Goal: Information Seeking & Learning: Learn about a topic

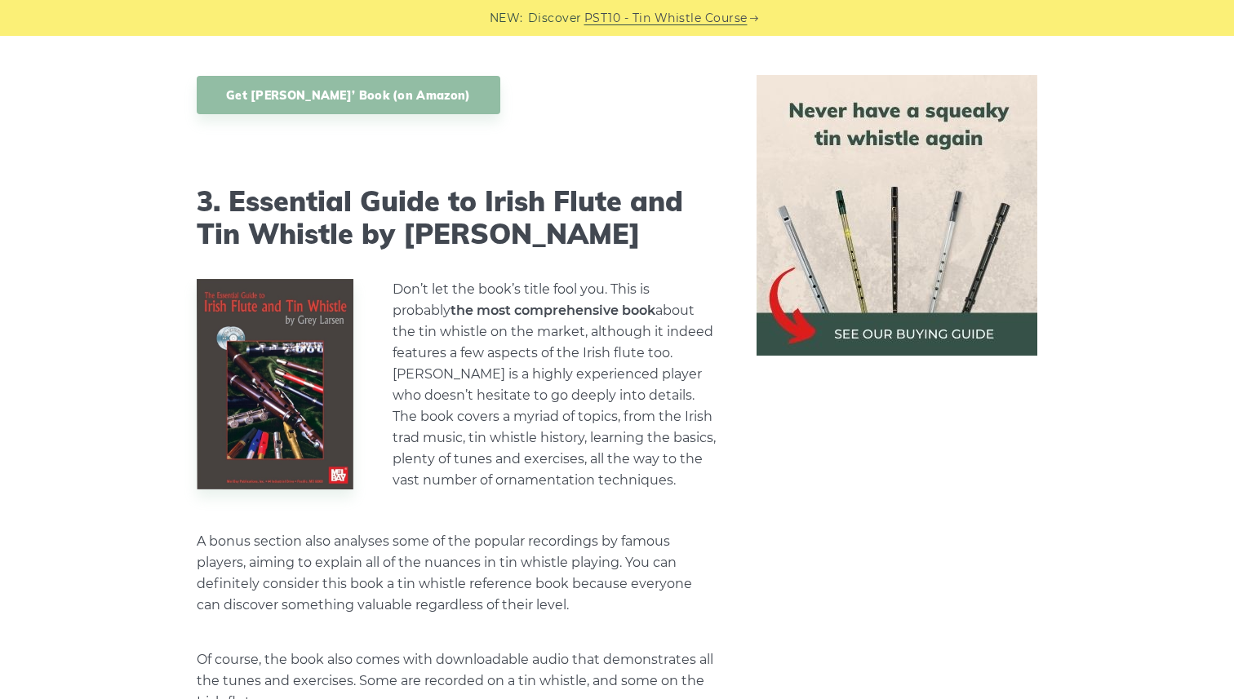
scroll to position [3323, 0]
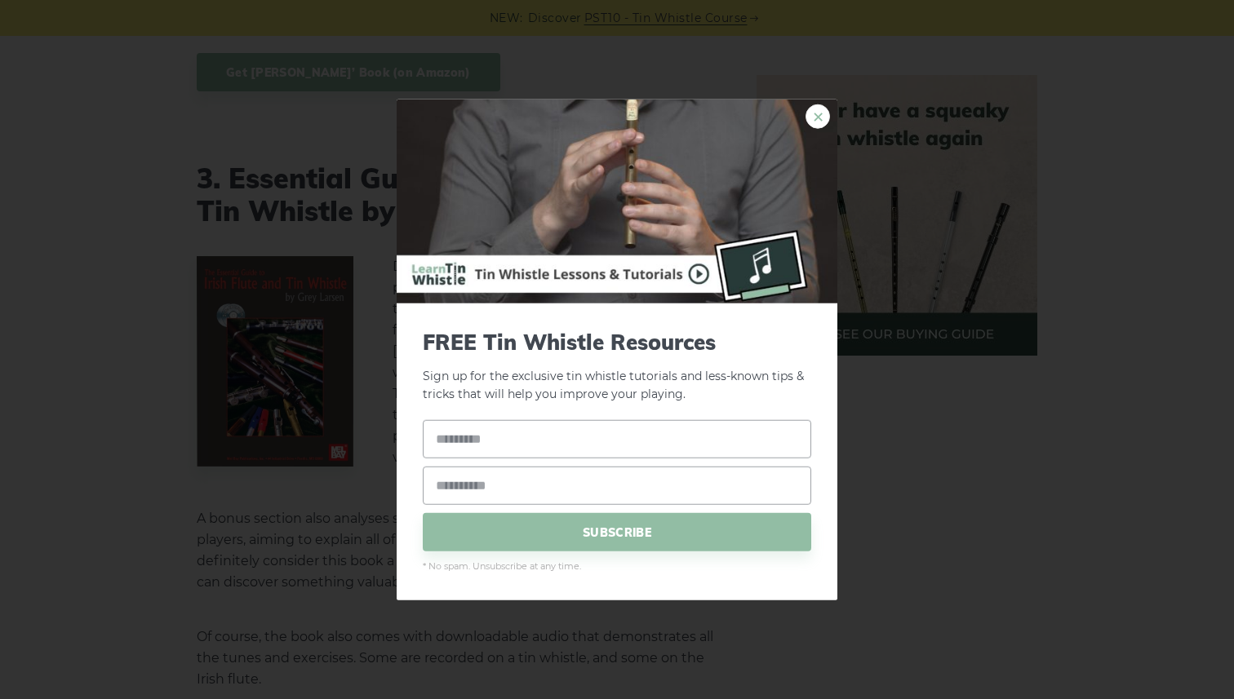
click at [823, 118] on link "×" at bounding box center [818, 116] width 24 height 24
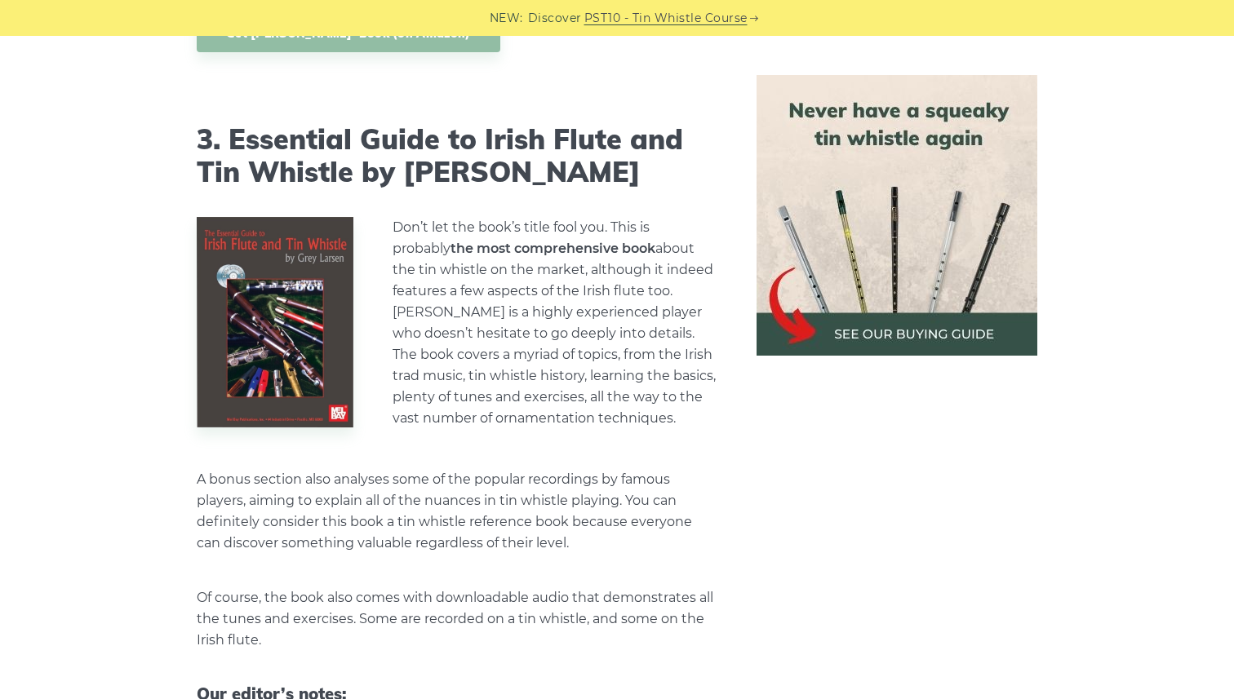
scroll to position [3358, 0]
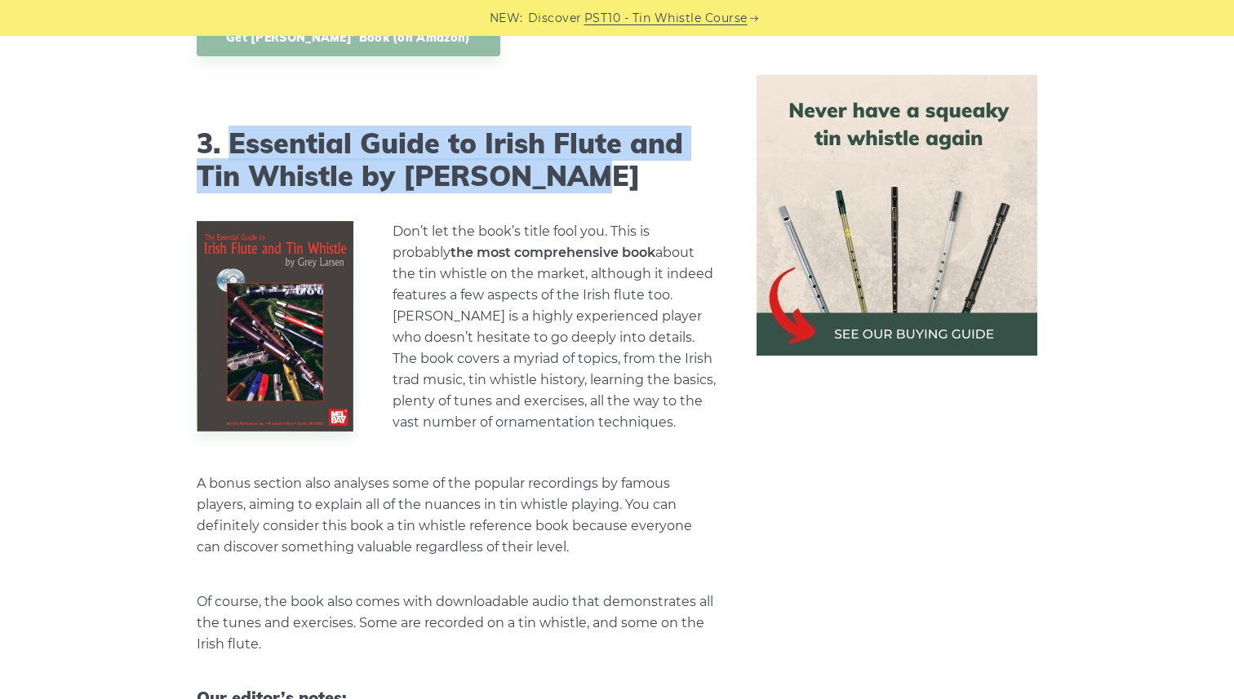
drag, startPoint x: 605, startPoint y: 135, endPoint x: 227, endPoint y: 100, distance: 379.5
click at [227, 127] on h2 "3. Essential Guide to Irish Flute and Tin Whistle by Grey Larsen" at bounding box center [457, 160] width 521 height 67
copy h2 "Essential Guide to Irish Flute and Tin Whistle by Grey Larsen"
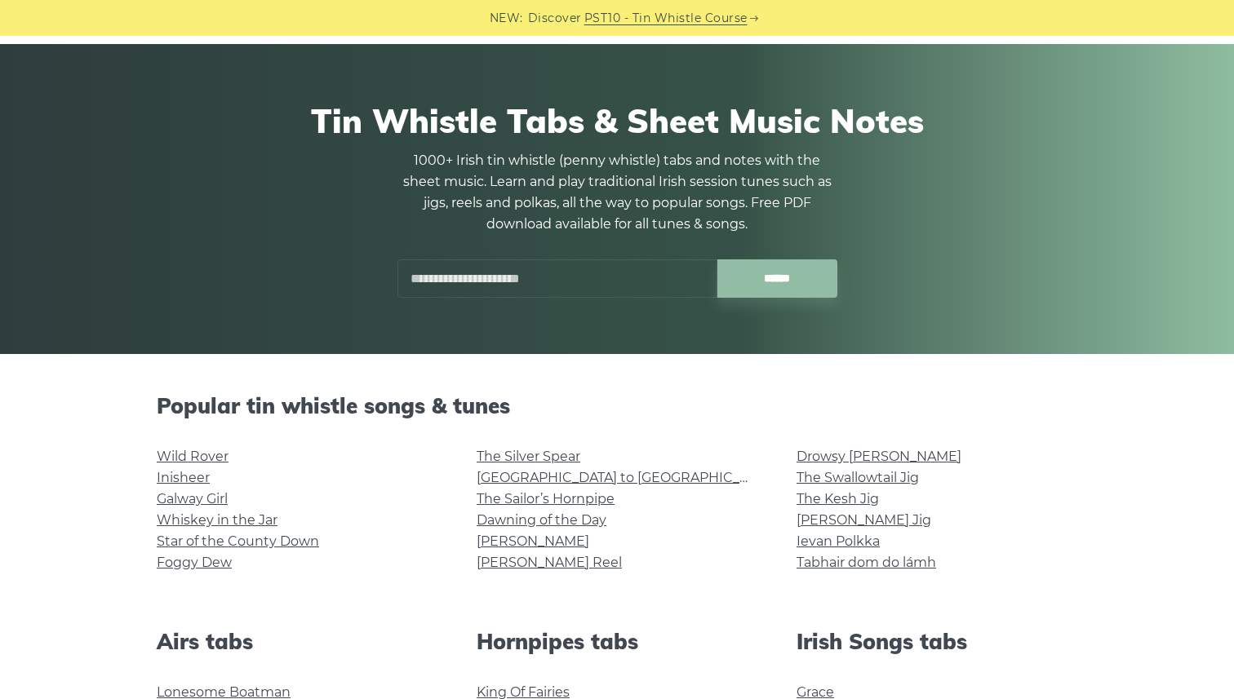
scroll to position [291, 0]
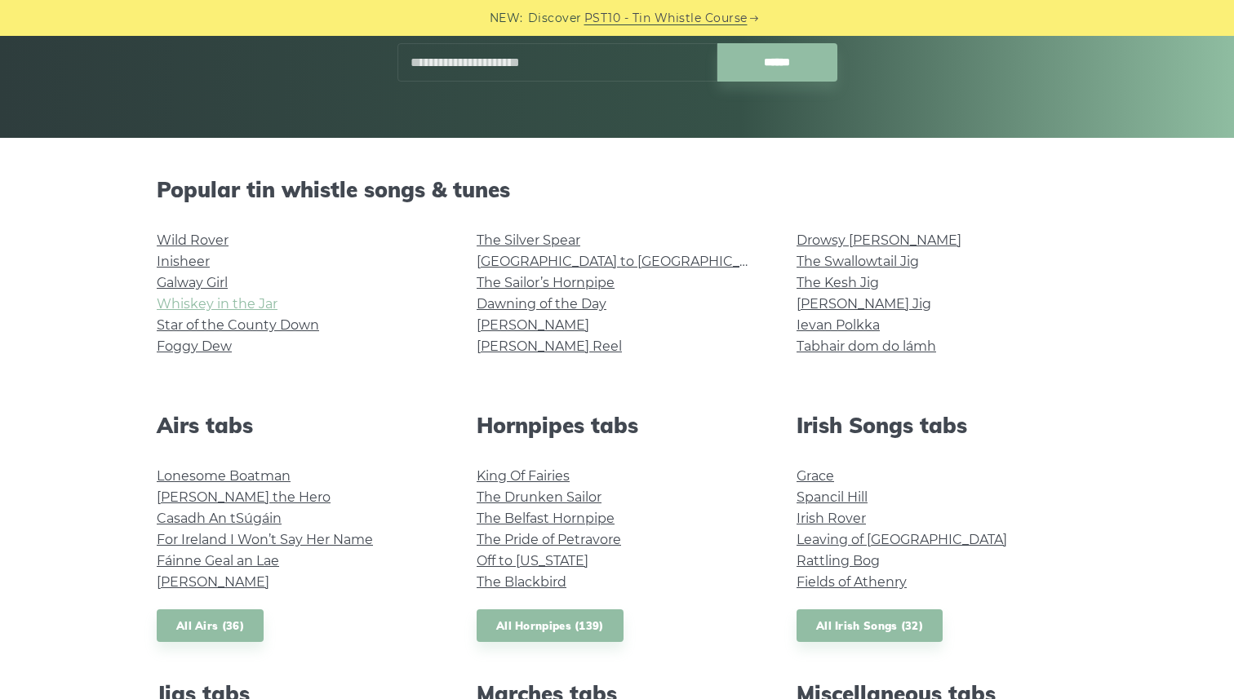
click at [264, 300] on link "Whiskey in the Jar" at bounding box center [217, 304] width 121 height 16
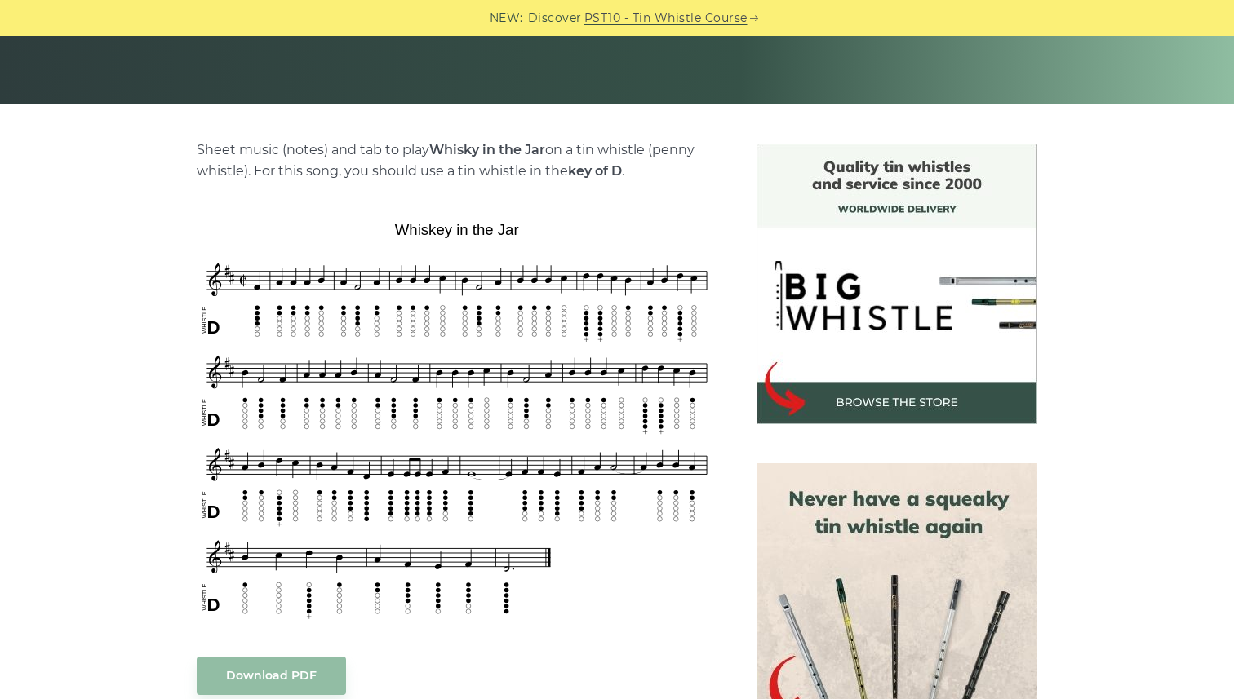
scroll to position [356, 0]
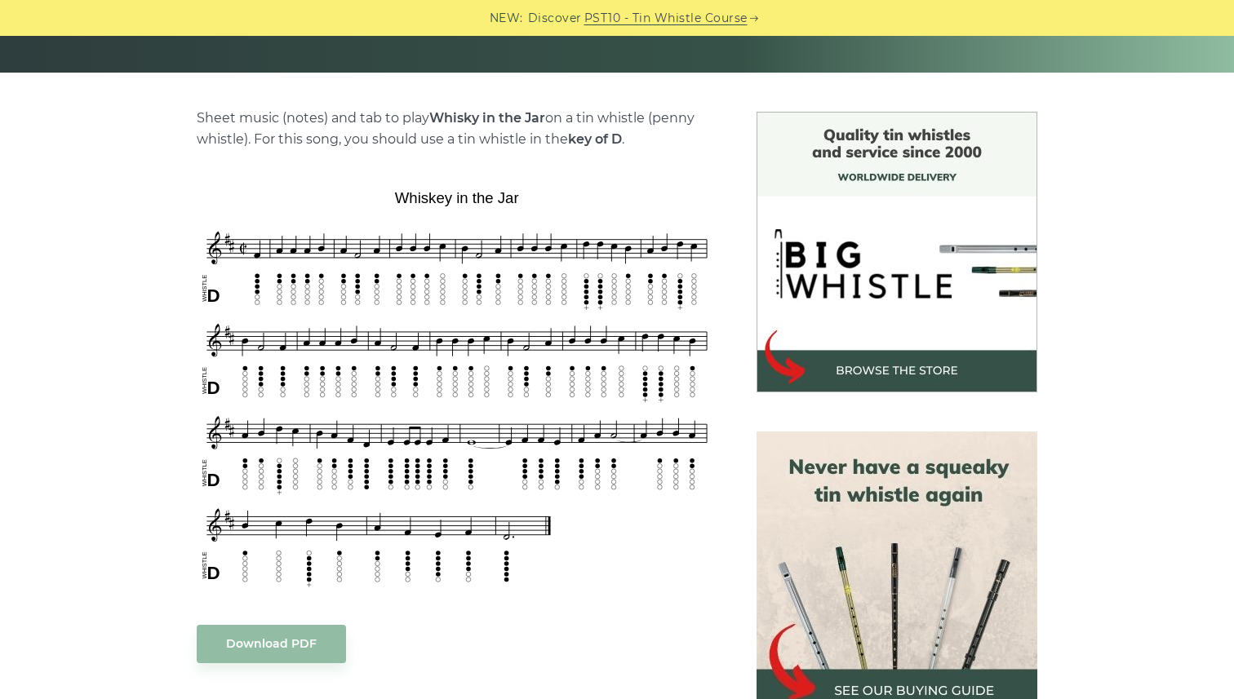
click at [1165, 218] on div "Sheet music (notes) and tab to play Whisky in the Jar on a tin whistle ([PERSON…" at bounding box center [617, 658] width 1234 height 1092
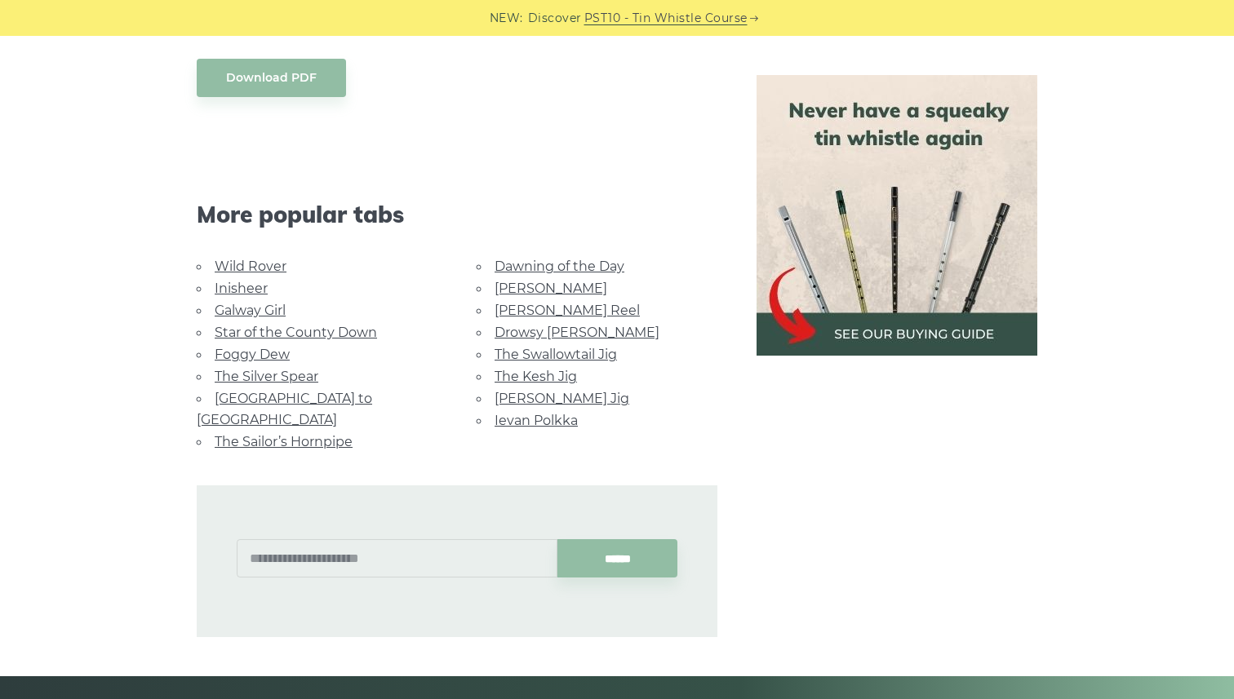
scroll to position [929, 0]
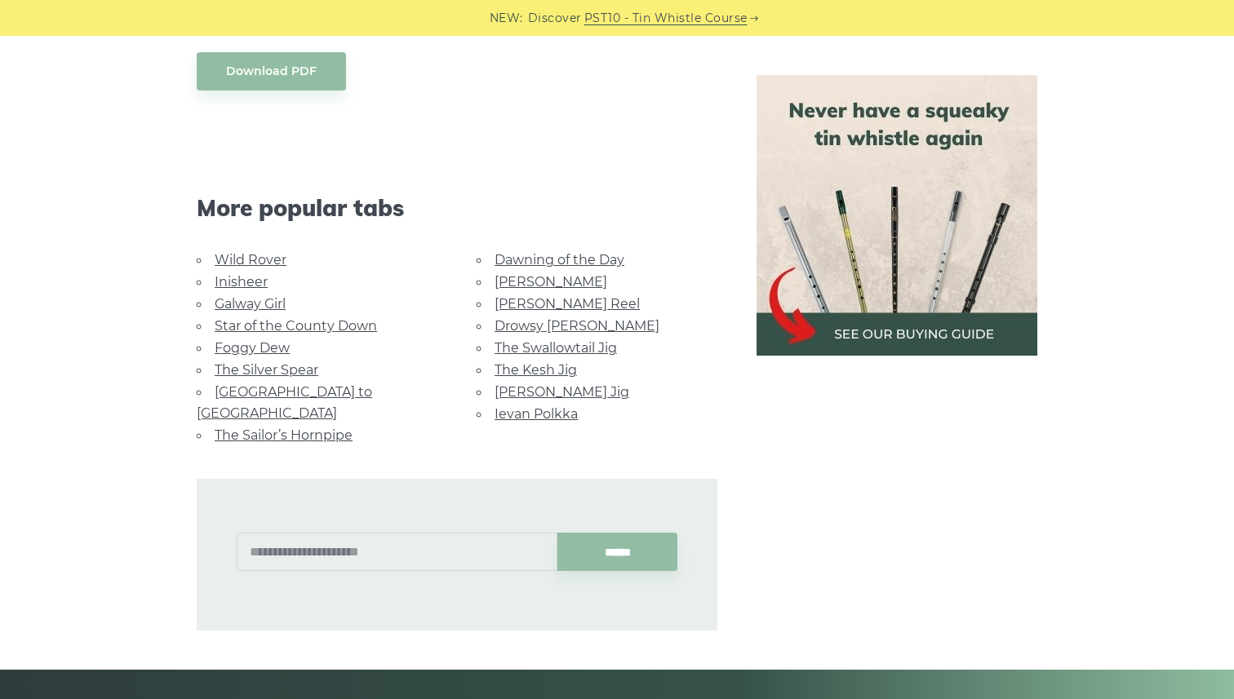
click at [264, 259] on link "Wild Rover" at bounding box center [251, 260] width 72 height 16
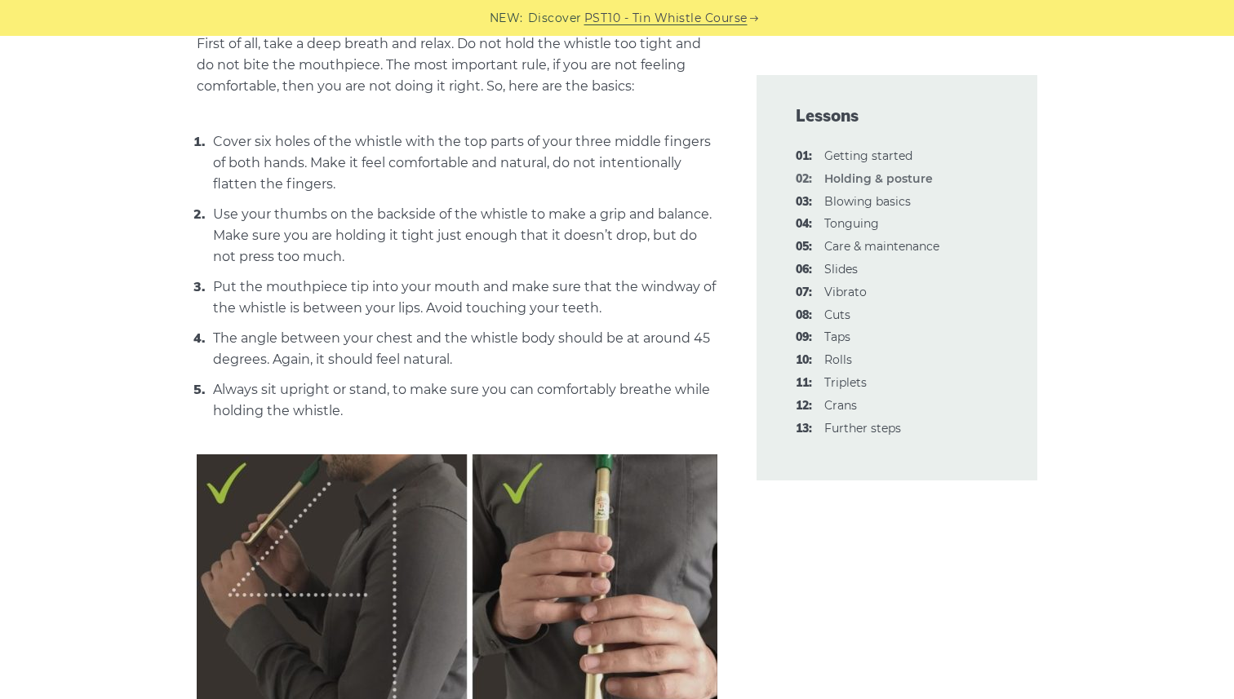
scroll to position [624, 0]
click at [858, 202] on link "03: Blowing basics" at bounding box center [867, 201] width 87 height 15
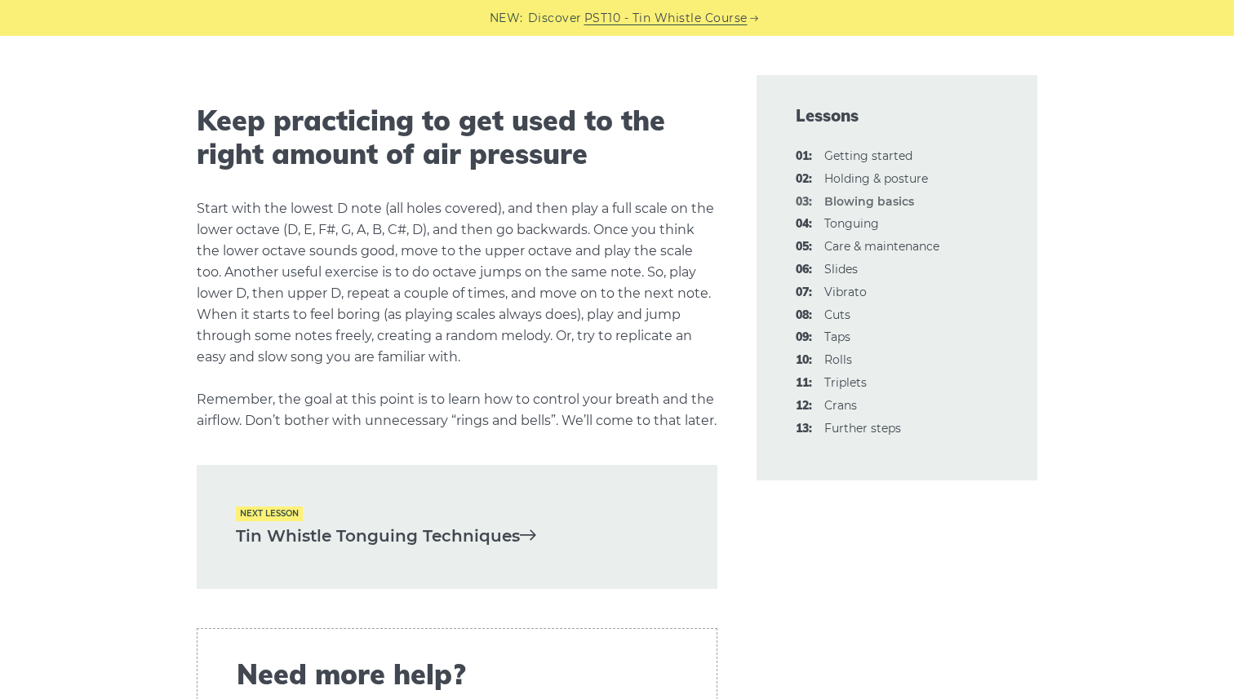
scroll to position [2834, 0]
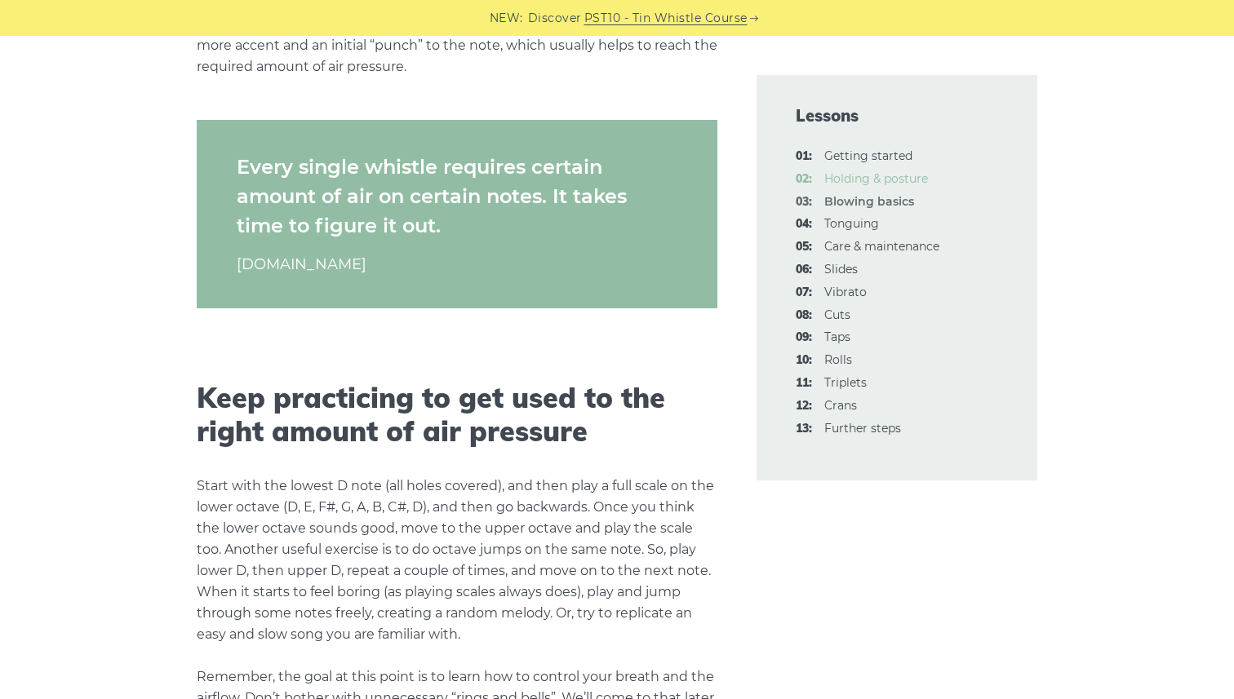
click at [877, 180] on link "02: Holding & posture" at bounding box center [876, 178] width 104 height 15
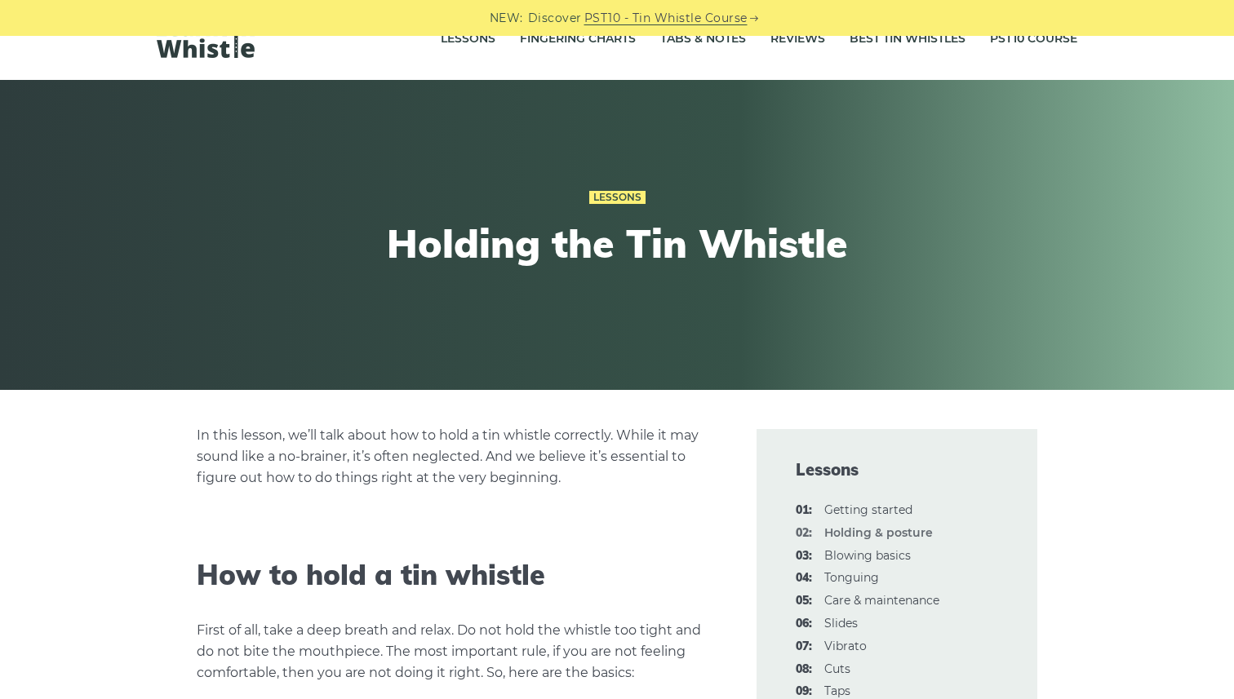
scroll to position [70, 0]
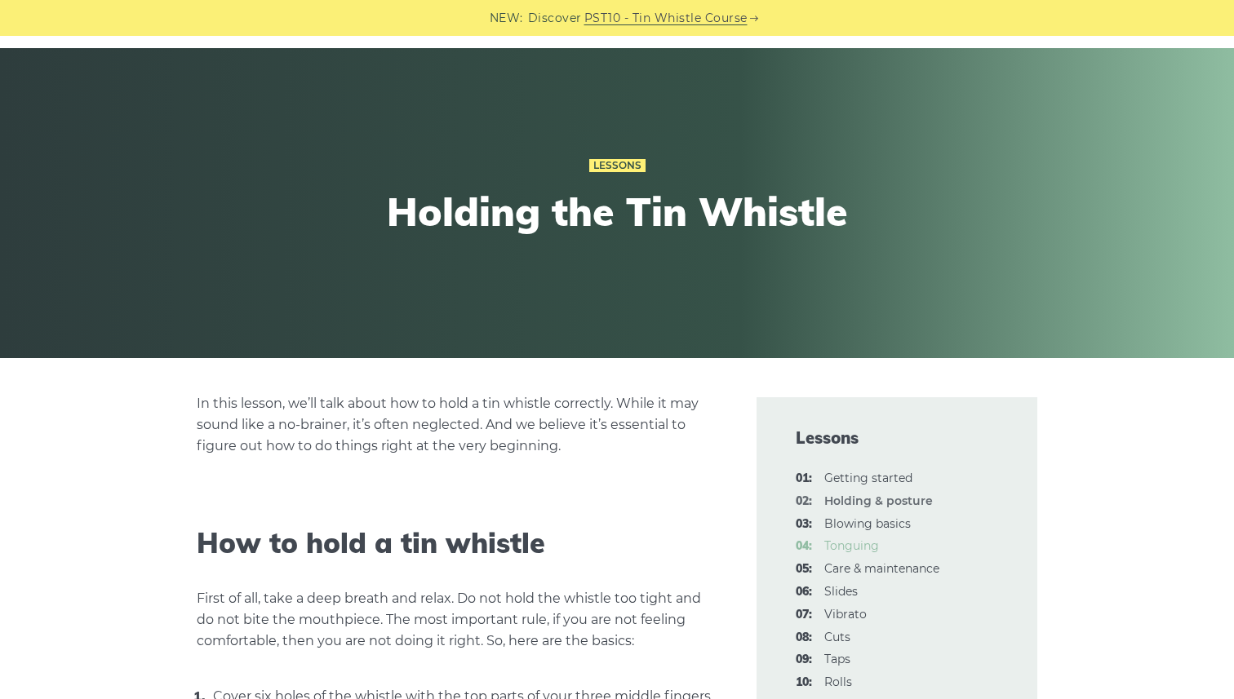
click at [845, 542] on link "04: Tonguing" at bounding box center [851, 546] width 55 height 15
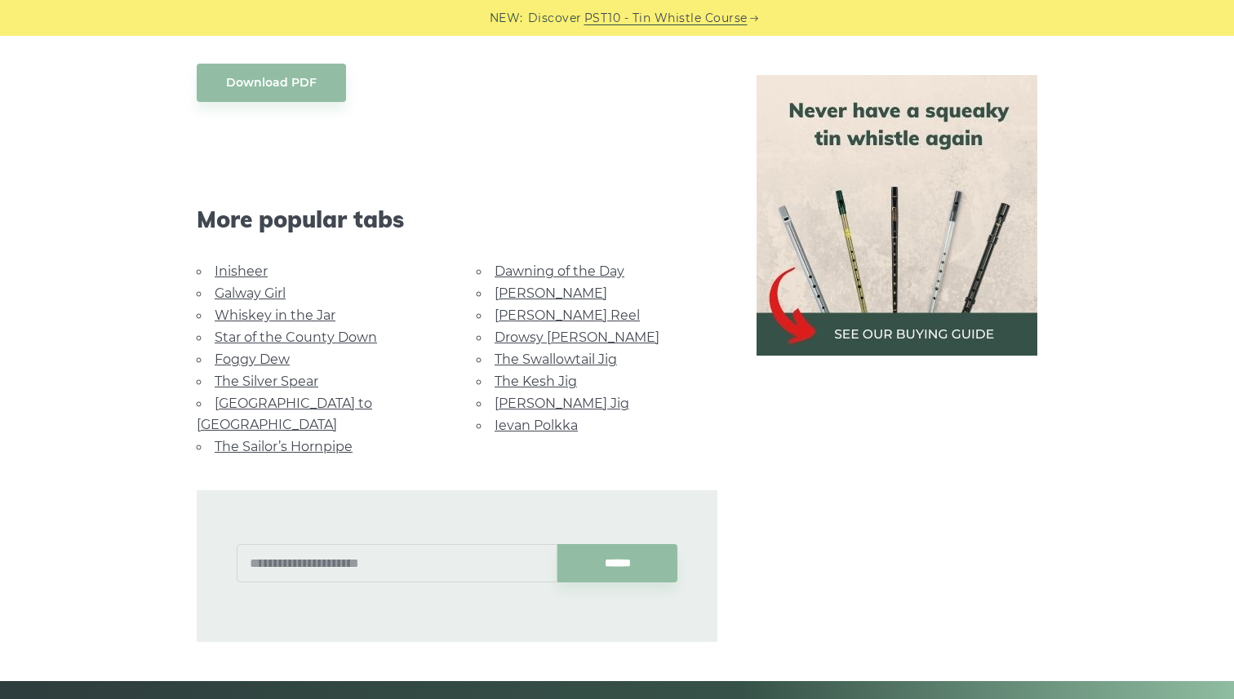
scroll to position [1503, 0]
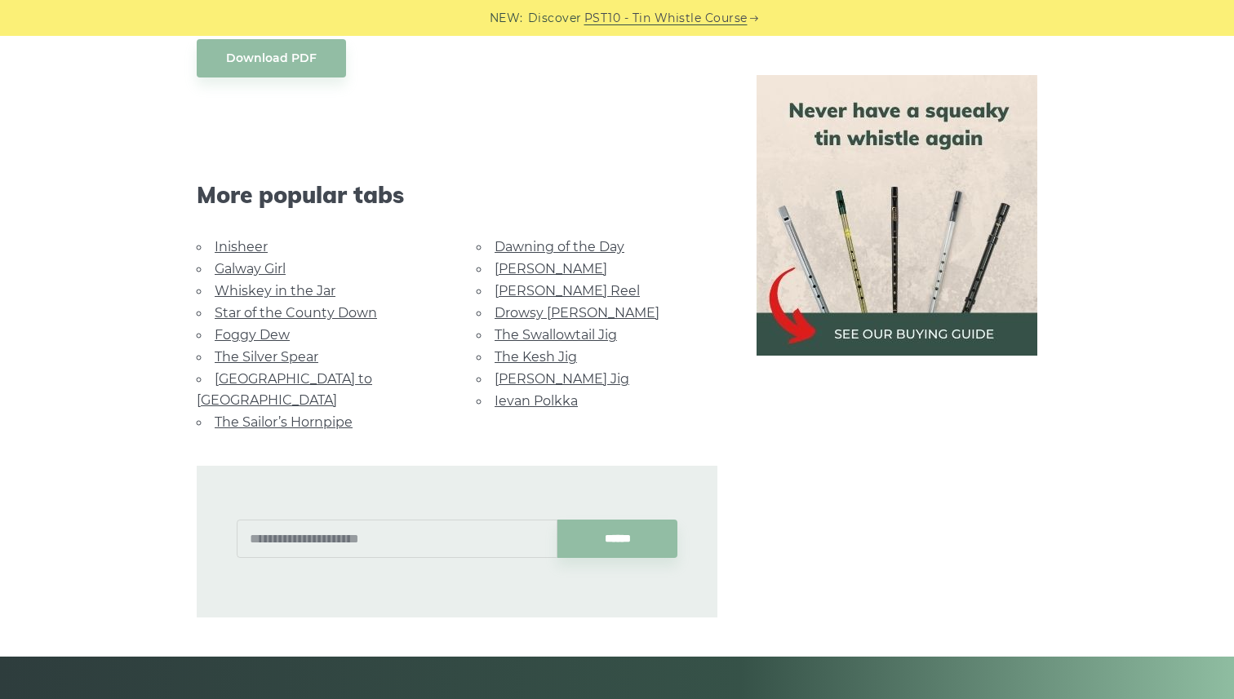
click at [251, 415] on link "The Sailor’s Hornpipe" at bounding box center [284, 423] width 138 height 16
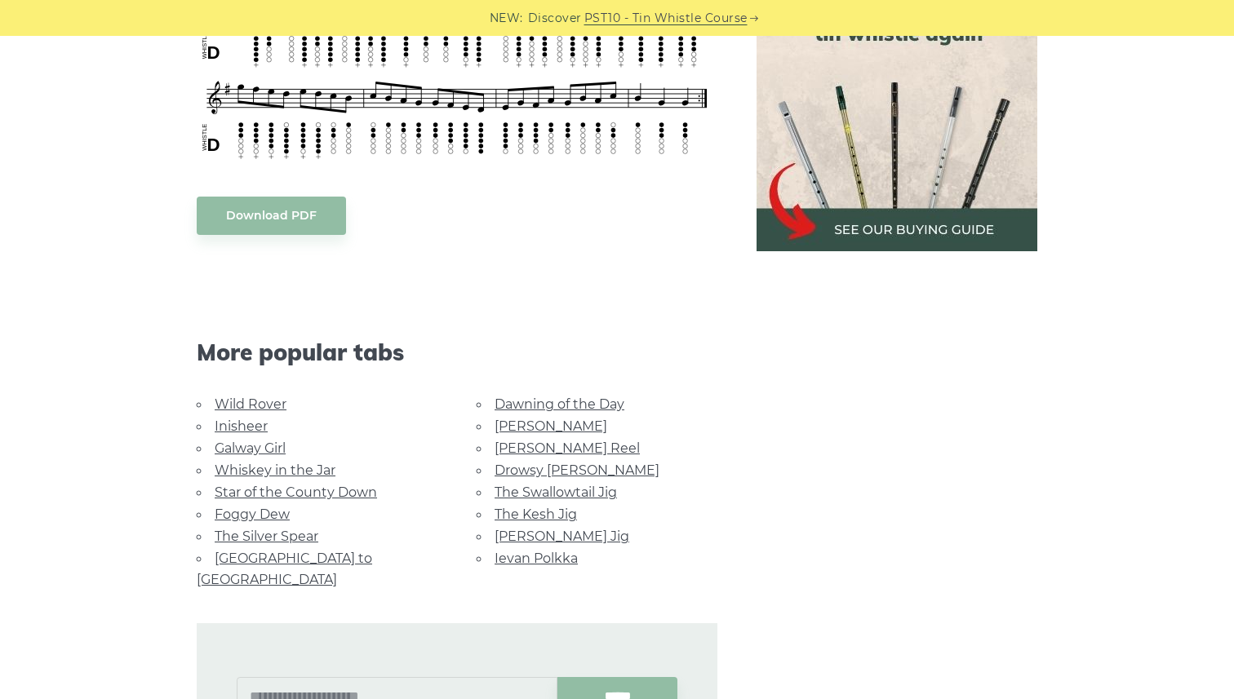
scroll to position [838, 0]
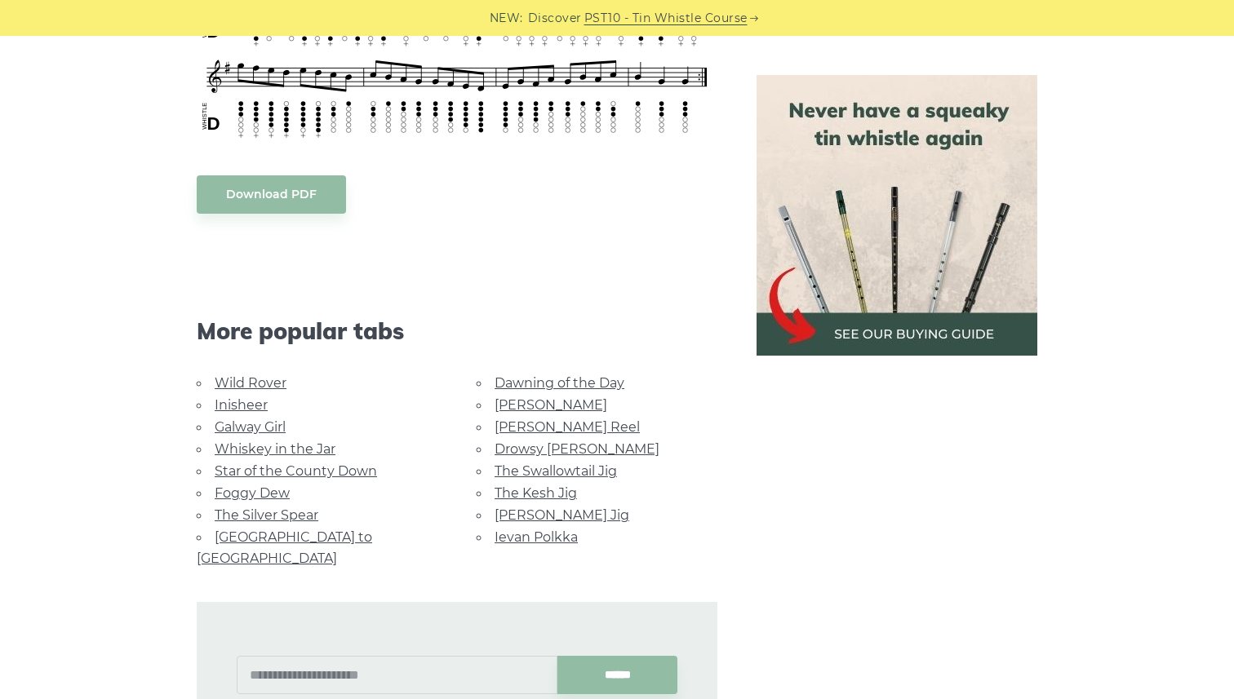
click at [500, 474] on link "The Swallowtail Jig" at bounding box center [556, 472] width 122 height 16
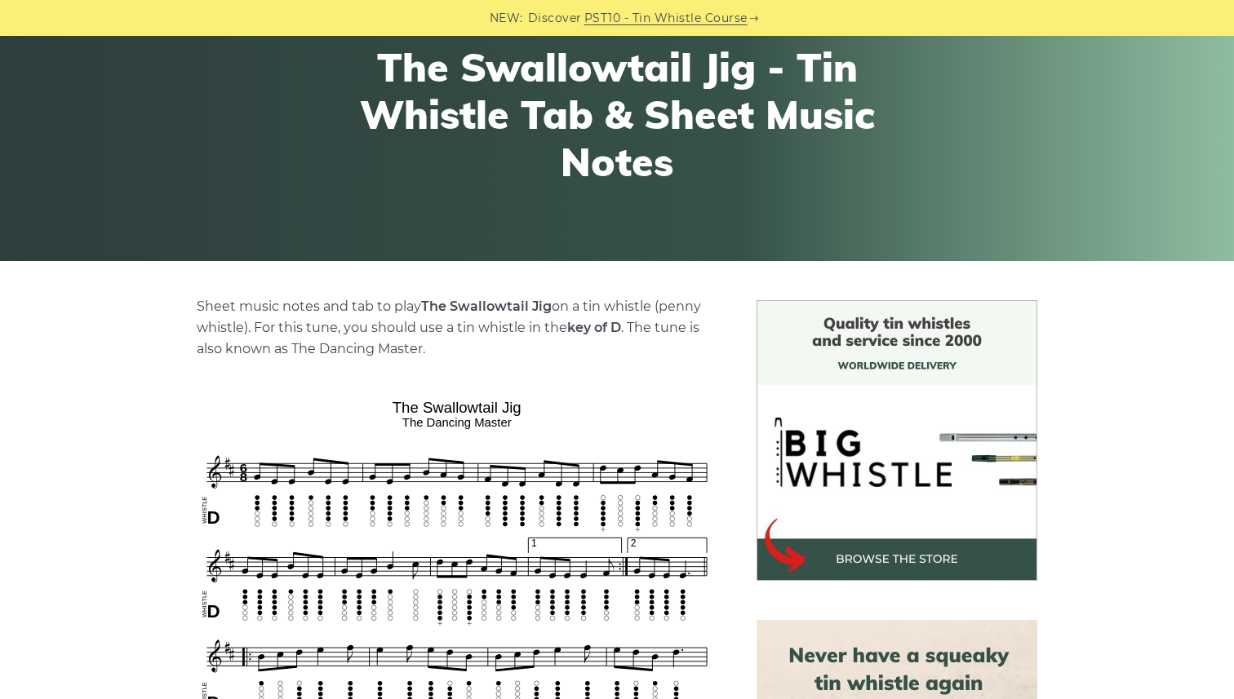
scroll to position [336, 0]
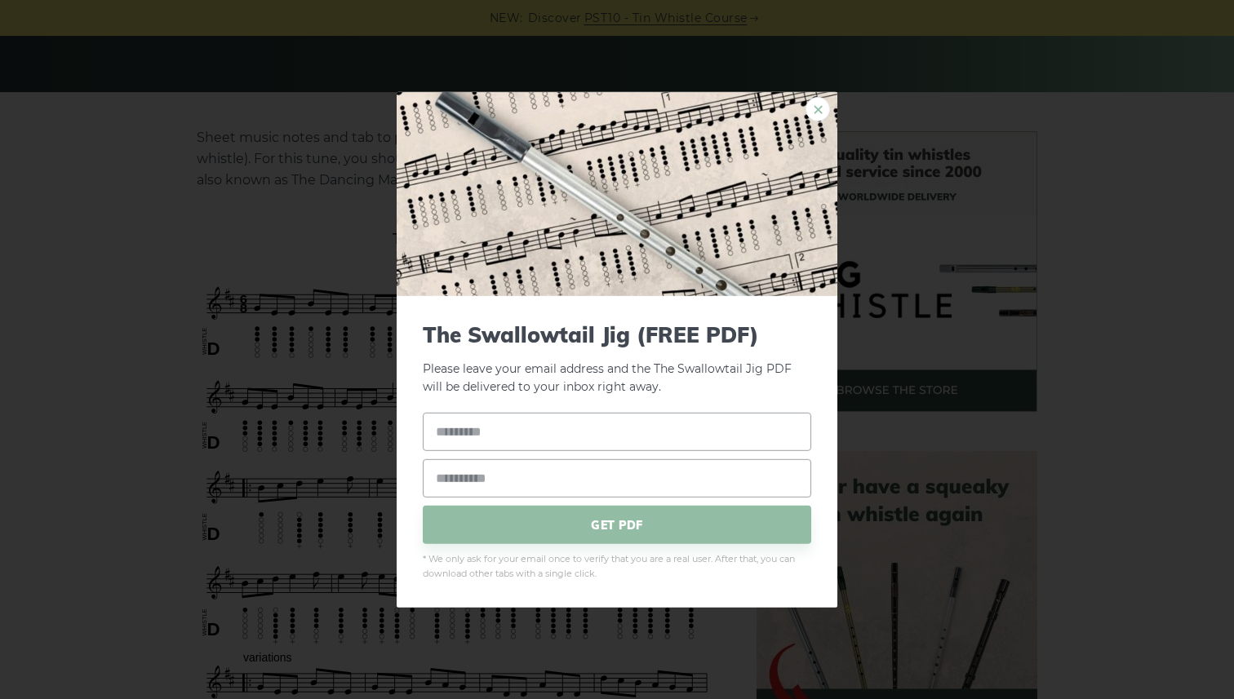
click at [823, 100] on link "×" at bounding box center [818, 108] width 24 height 24
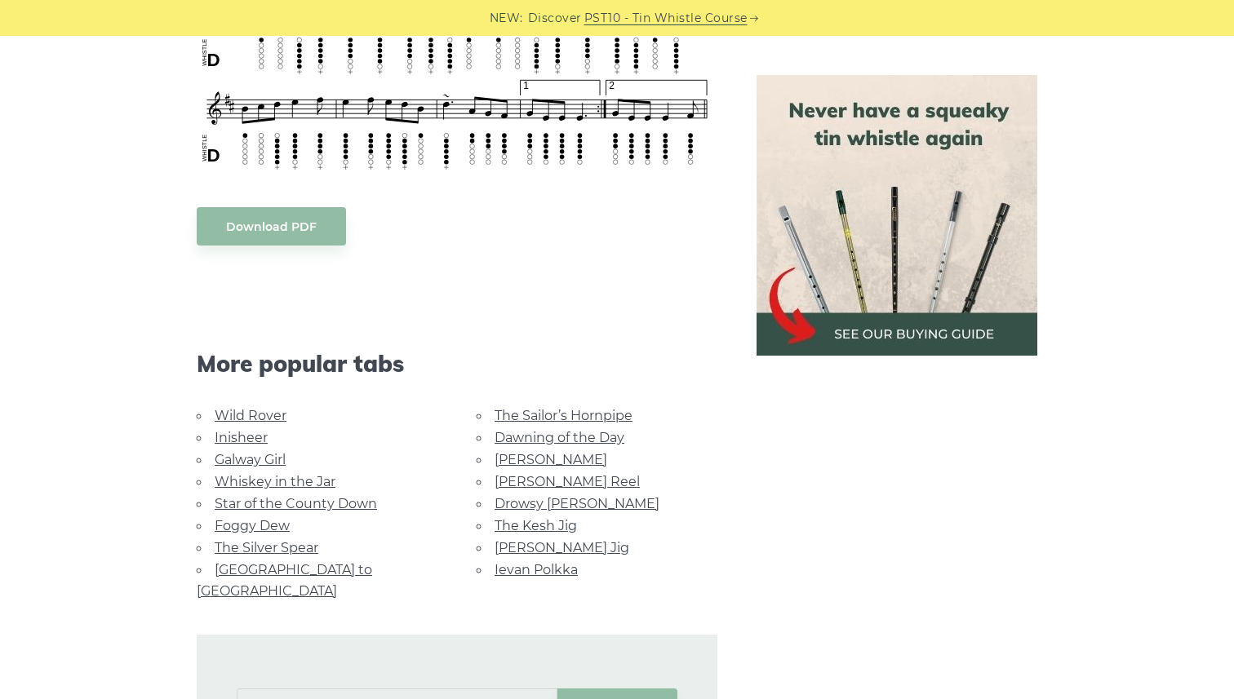
scroll to position [1195, 0]
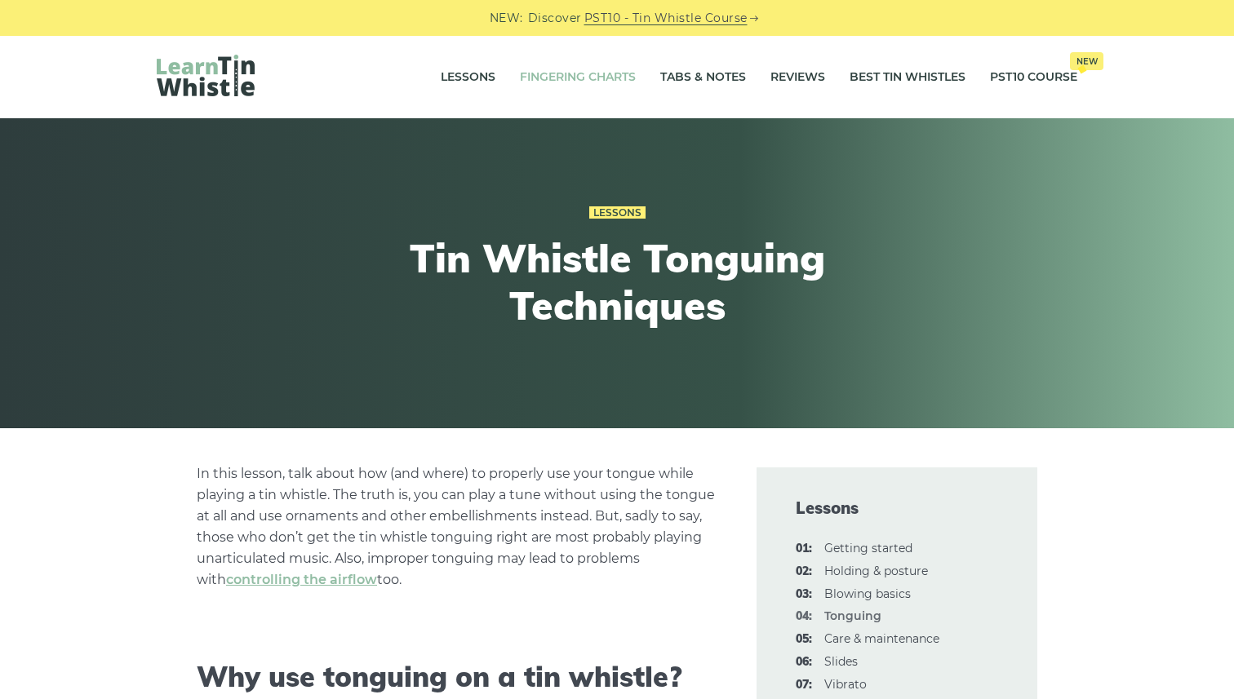
click at [562, 77] on link "Fingering Charts" at bounding box center [578, 77] width 116 height 41
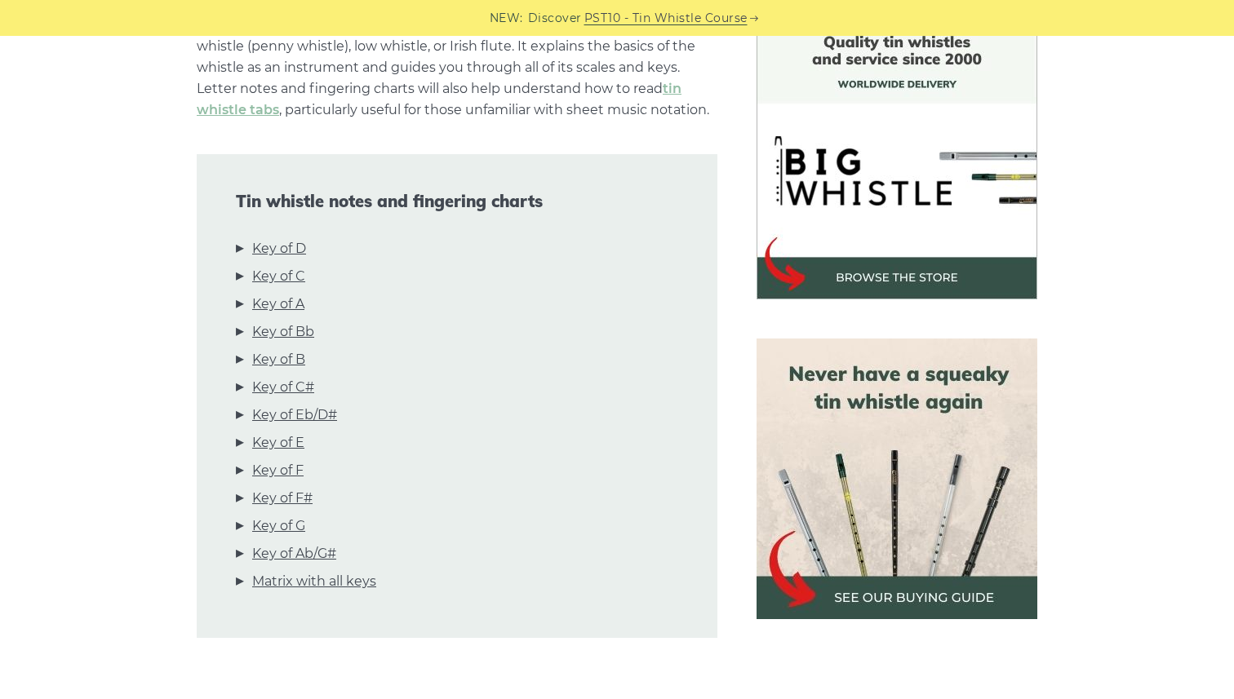
scroll to position [531, 0]
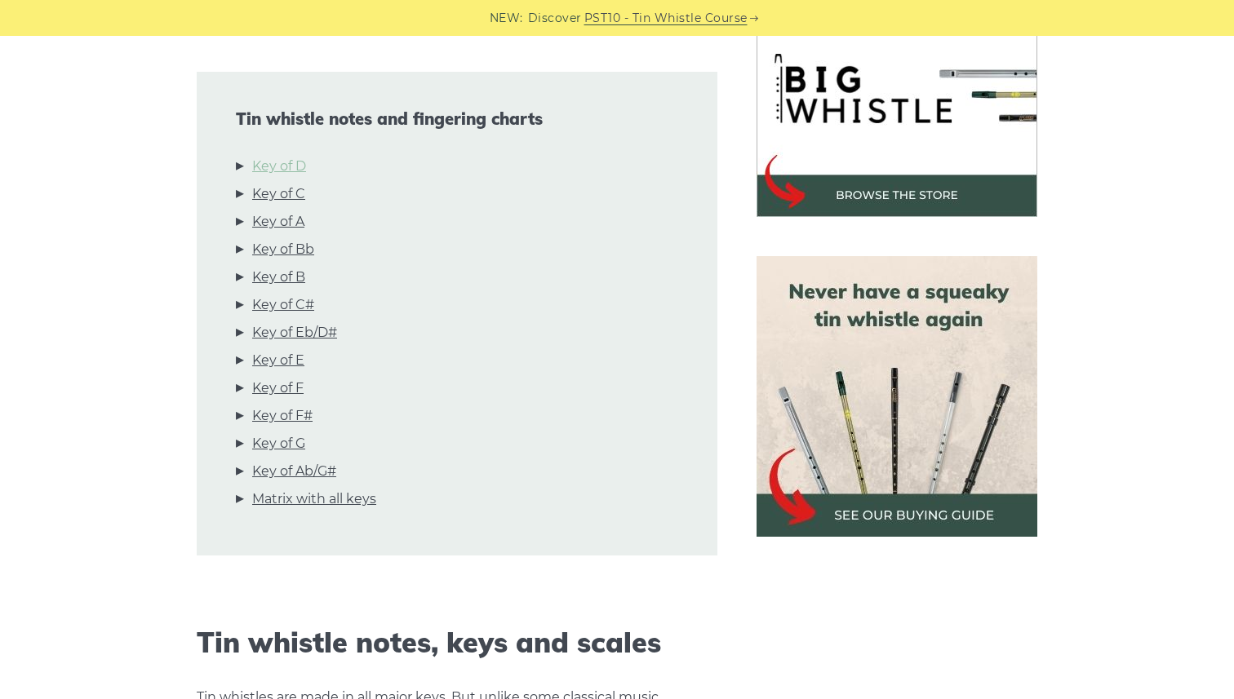
click at [285, 162] on link "Key of D" at bounding box center [279, 166] width 54 height 21
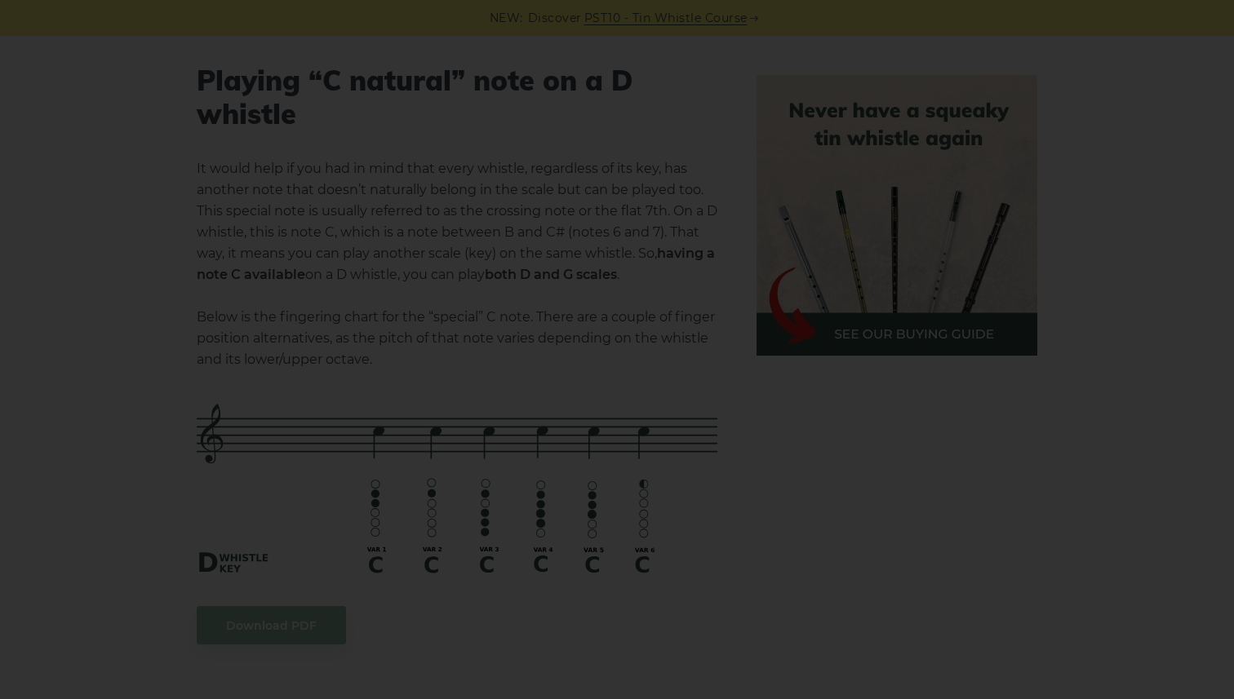
scroll to position [3473, 0]
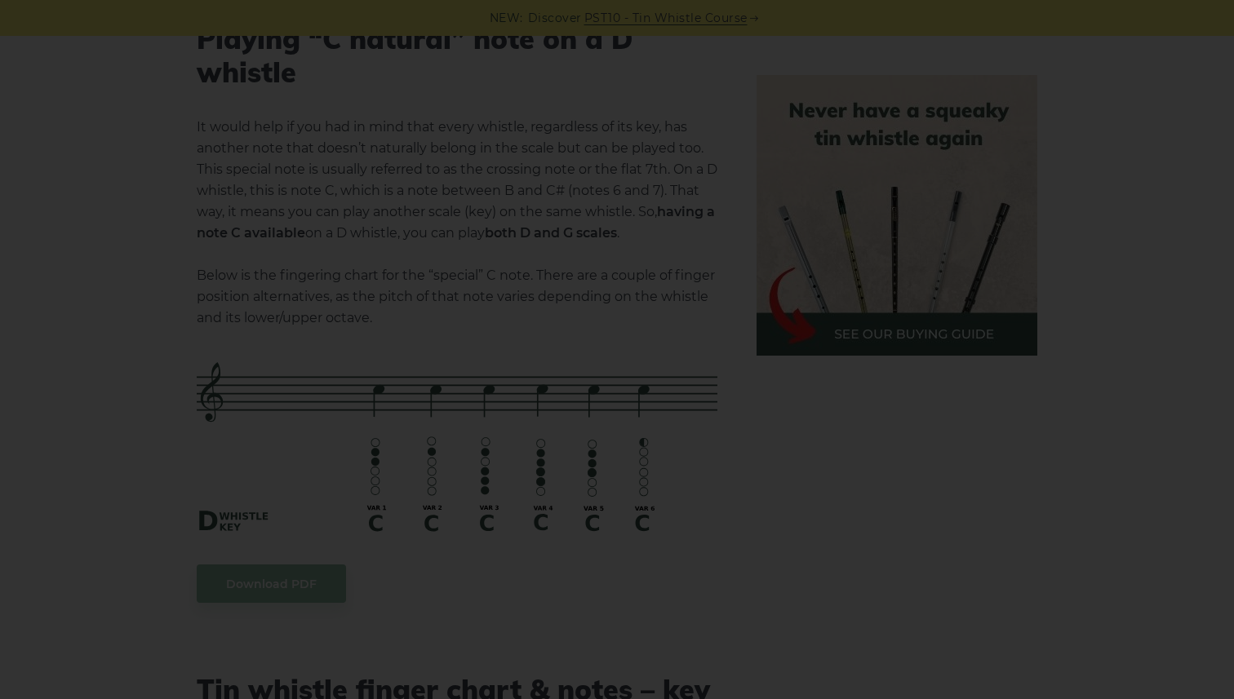
click at [665, 175] on div "×" at bounding box center [617, 349] width 1234 height 699
click at [1161, 159] on div "×" at bounding box center [617, 349] width 1234 height 699
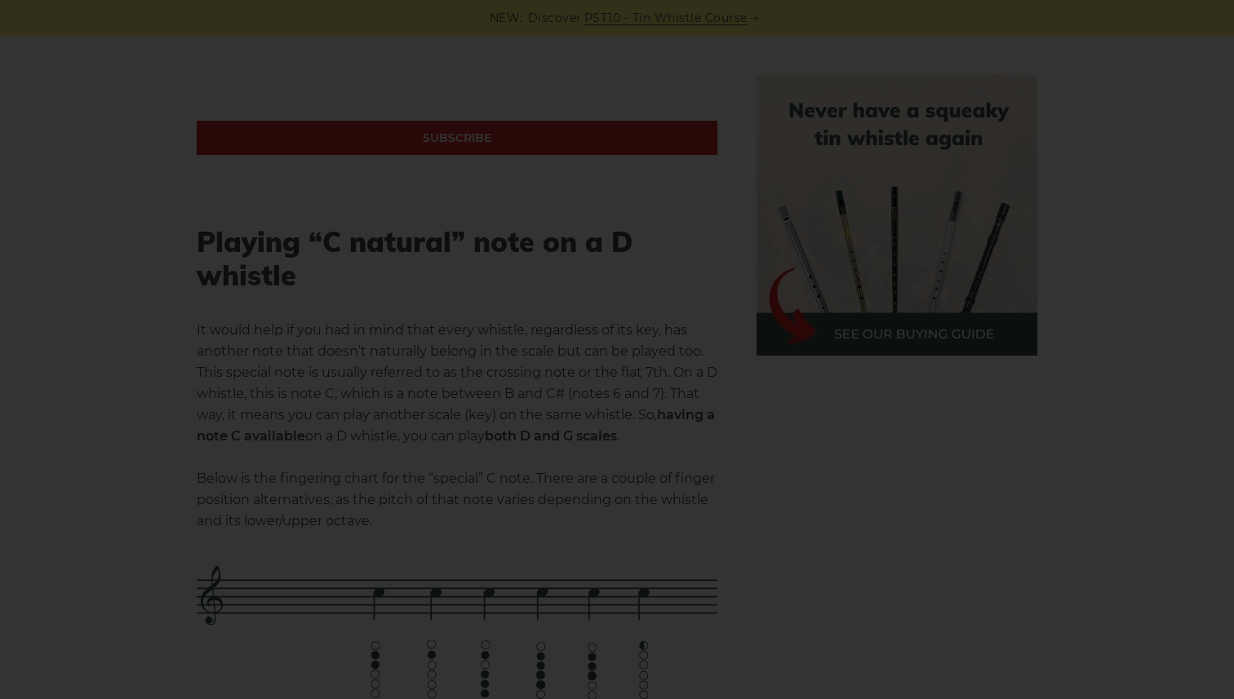
scroll to position [3478, 0]
